Goal: Task Accomplishment & Management: Complete application form

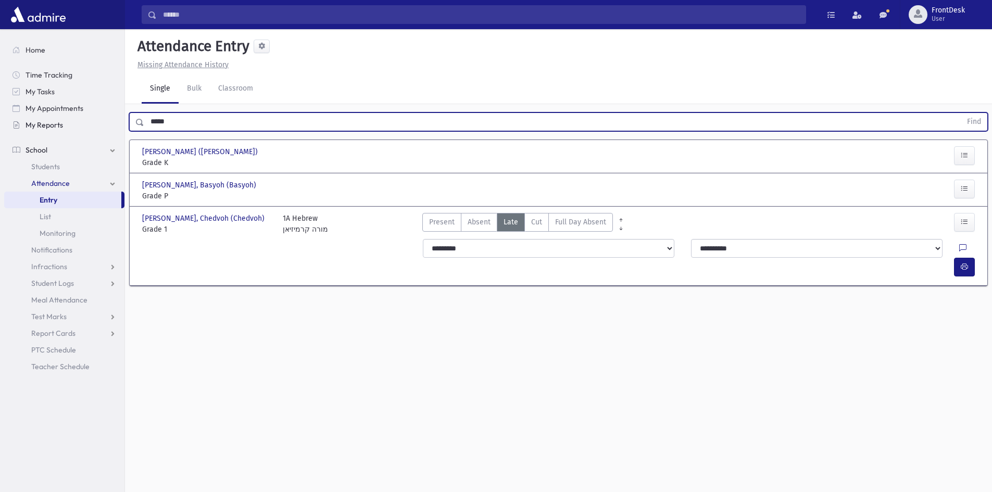
drag, startPoint x: 176, startPoint y: 123, endPoint x: 60, endPoint y: 120, distance: 115.7
click at [61, 120] on div "Search Results Students" at bounding box center [496, 258] width 992 height 516
type input "*"
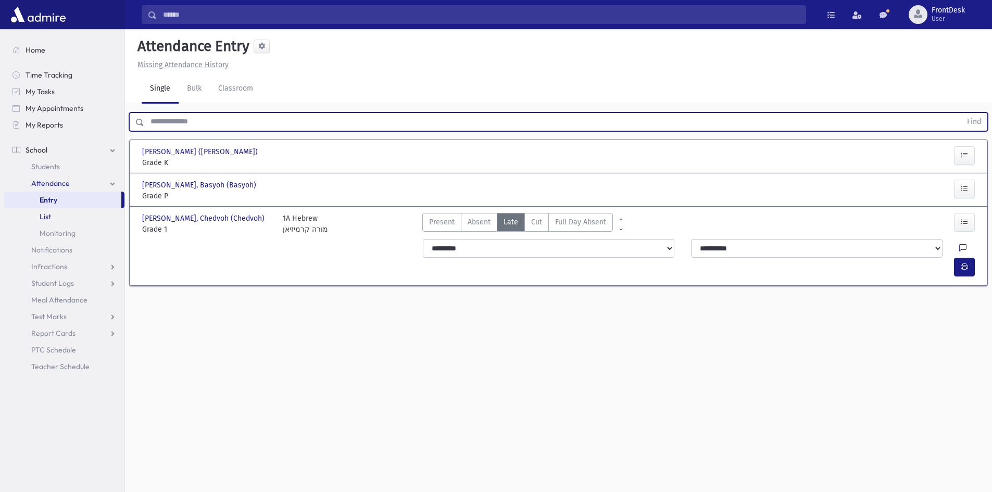
click at [103, 214] on link "List" at bounding box center [64, 216] width 120 height 17
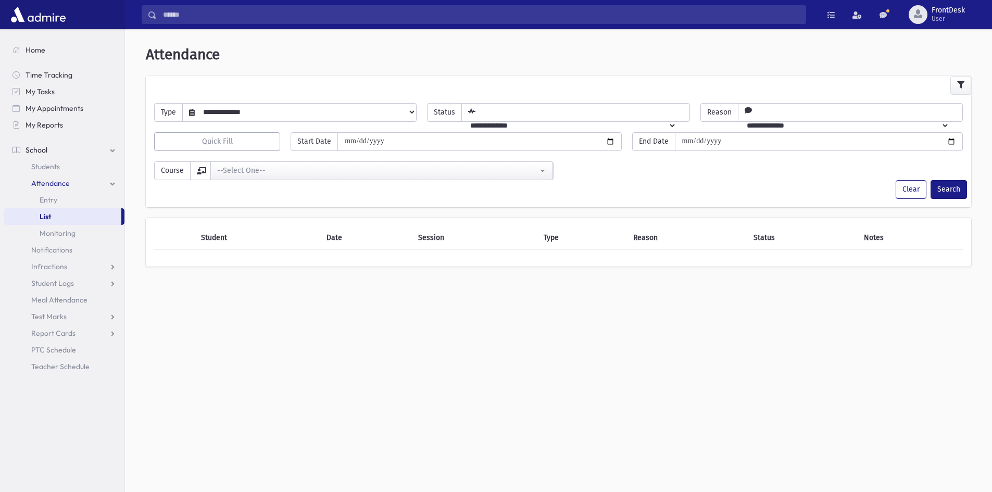
click at [273, 112] on select "**********" at bounding box center [305, 112] width 221 height 18
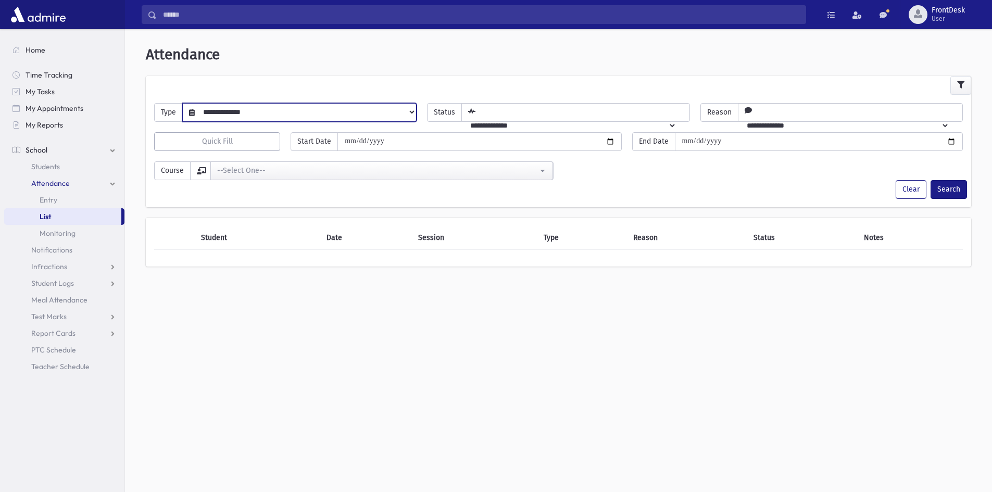
click at [282, 91] on div at bounding box center [559, 85] width 826 height 19
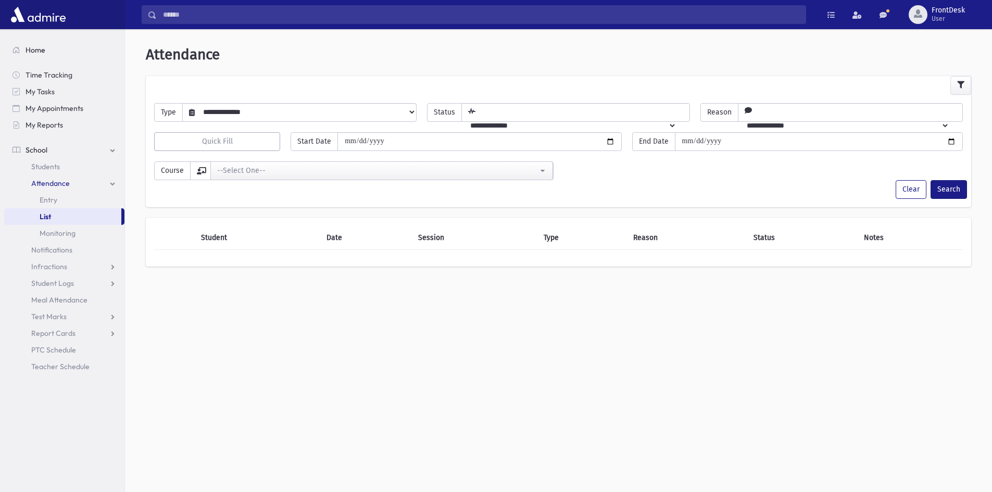
click at [48, 50] on link "Home" at bounding box center [64, 50] width 120 height 17
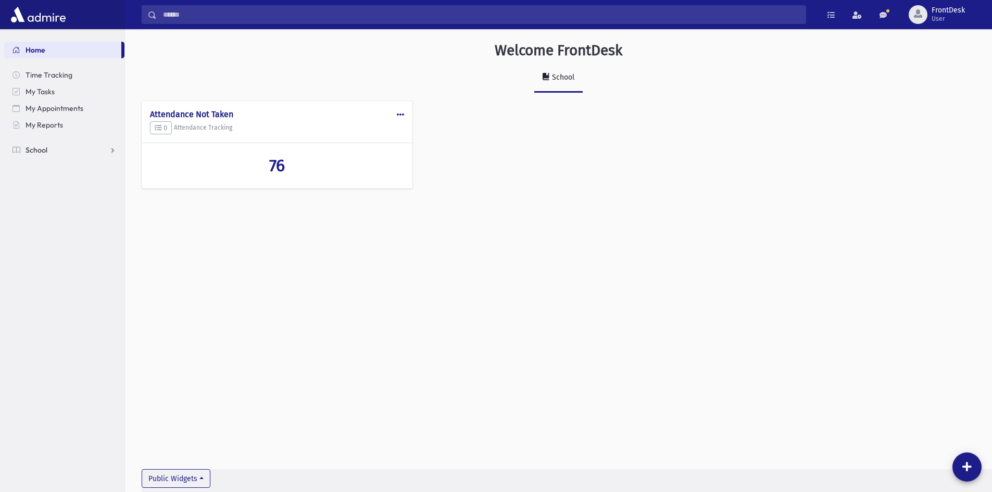
drag, startPoint x: 39, startPoint y: 148, endPoint x: 55, endPoint y: 168, distance: 25.1
click at [39, 148] on span "School" at bounding box center [37, 149] width 22 height 9
click at [74, 184] on link "Attendance" at bounding box center [64, 183] width 120 height 17
click at [61, 204] on link "Entry" at bounding box center [64, 200] width 120 height 17
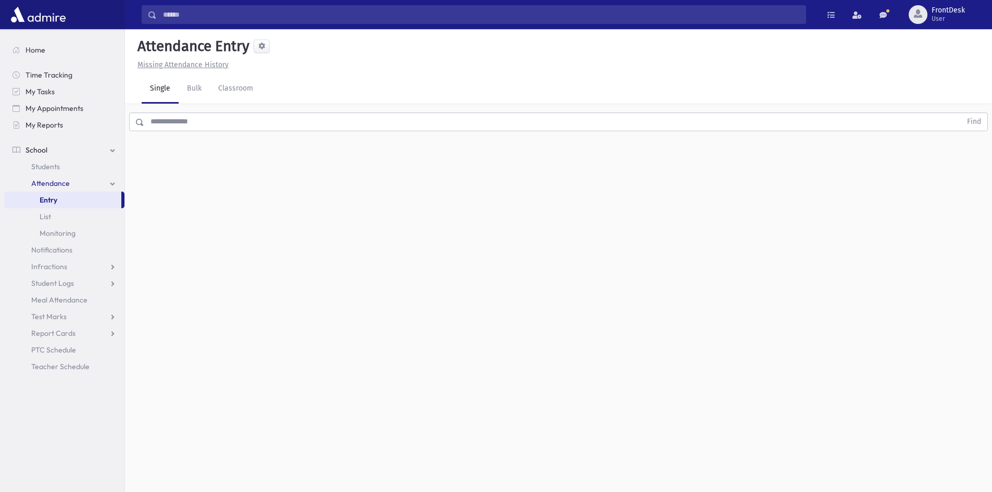
click at [160, 132] on div "Find" at bounding box center [558, 119] width 867 height 31
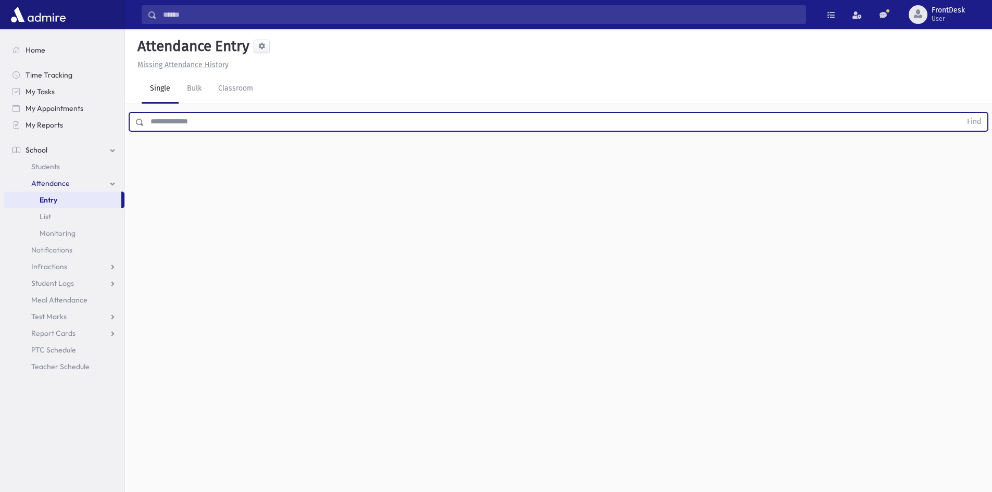
click at [165, 123] on input "text" at bounding box center [552, 121] width 817 height 19
click at [961, 113] on button "Find" at bounding box center [974, 122] width 27 height 18
click at [476, 157] on span "Absent" at bounding box center [479, 155] width 23 height 11
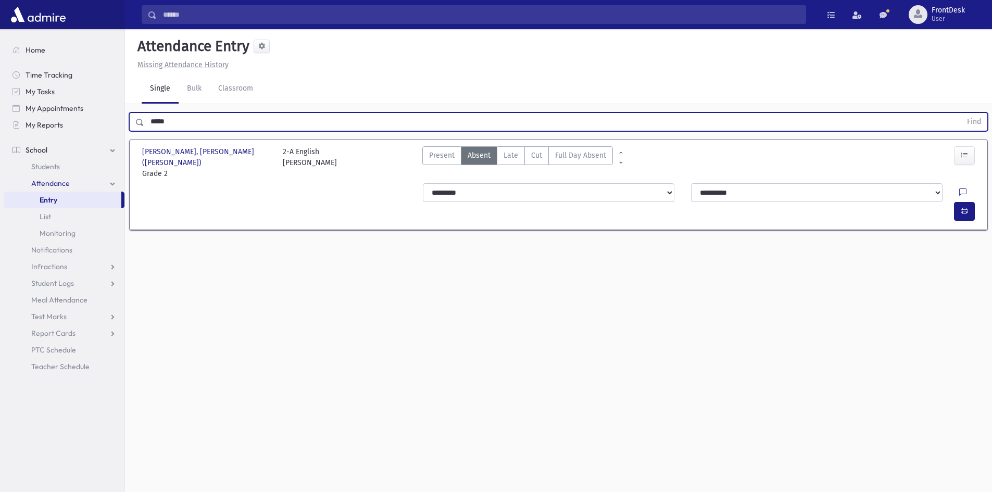
drag, startPoint x: 174, startPoint y: 126, endPoint x: 136, endPoint y: 131, distance: 38.3
click at [136, 131] on div "***** Find" at bounding box center [558, 121] width 859 height 19
type input "*********"
click at [961, 113] on button "Find" at bounding box center [974, 122] width 27 height 18
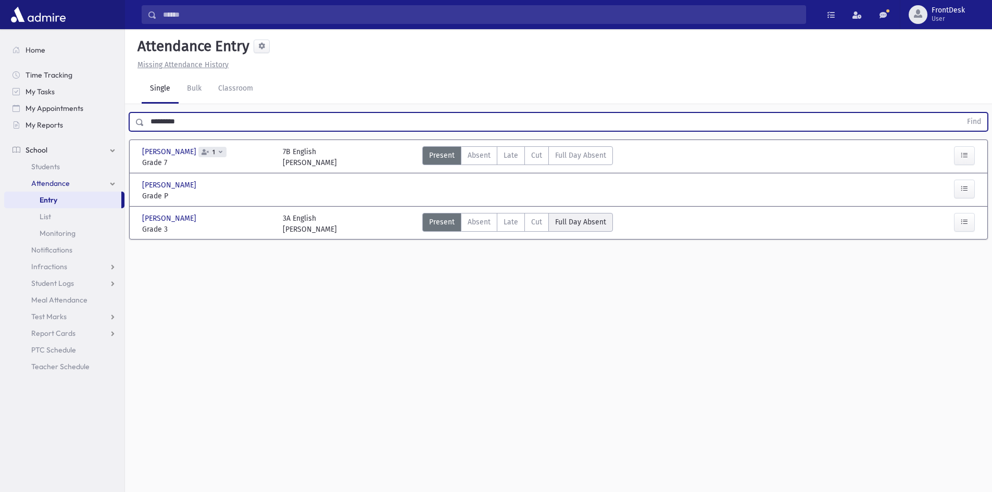
click at [584, 224] on span "Full Day Absent" at bounding box center [580, 222] width 51 height 11
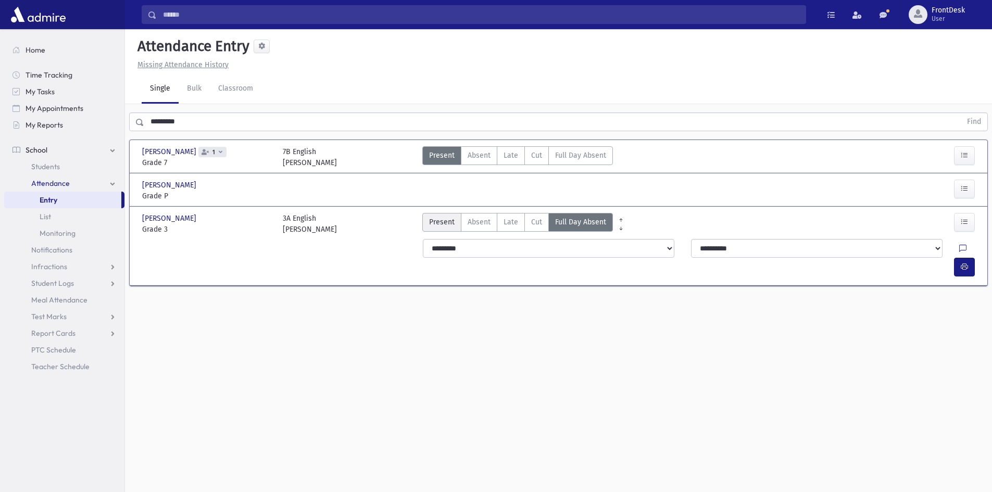
click at [435, 223] on span "Present" at bounding box center [442, 222] width 26 height 11
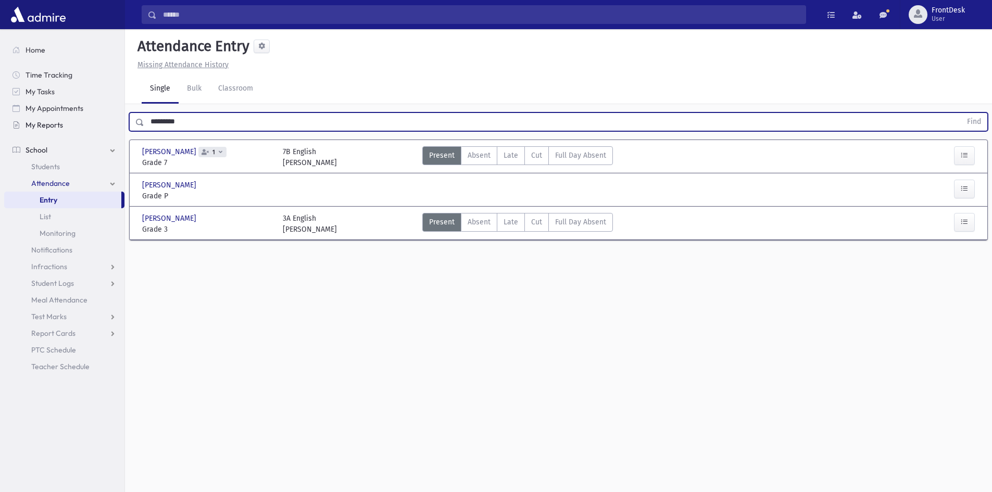
drag, startPoint x: 203, startPoint y: 119, endPoint x: 62, endPoint y: 128, distance: 140.9
click at [62, 128] on div "Search Results Students" at bounding box center [496, 258] width 992 height 516
type input "****"
click at [961, 113] on button "Find" at bounding box center [974, 122] width 27 height 18
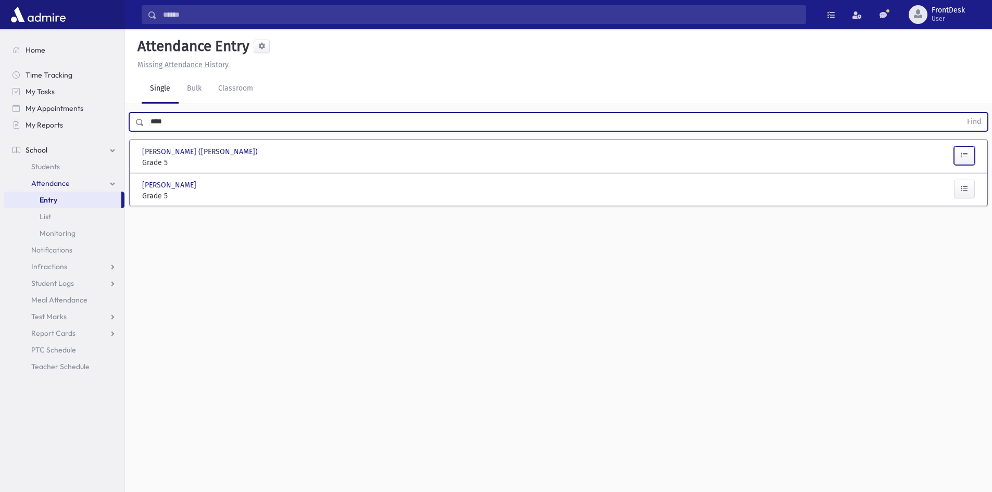
drag, startPoint x: 965, startPoint y: 158, endPoint x: 958, endPoint y: 164, distance: 9.0
click at [965, 158] on icon "button" at bounding box center [964, 155] width 7 height 9
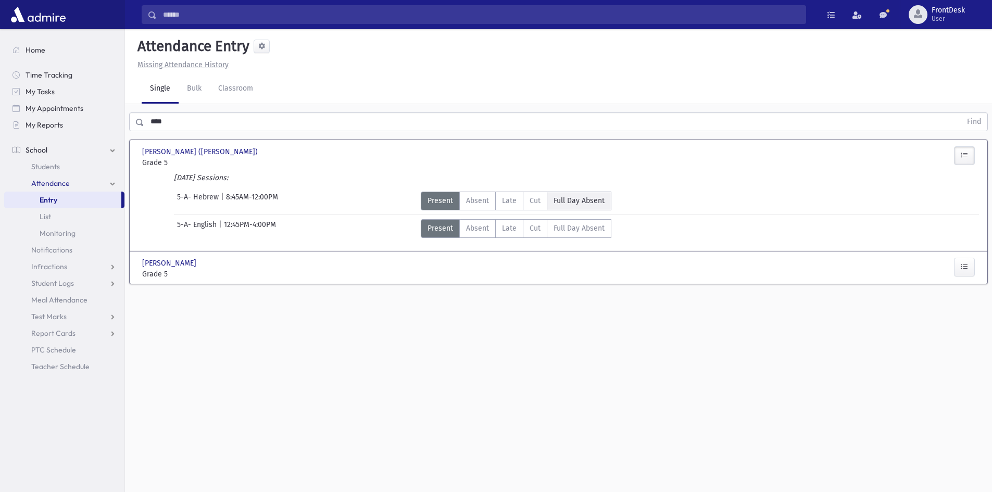
click at [577, 198] on span "Full Day Absent" at bounding box center [579, 200] width 51 height 11
